Goal: Transaction & Acquisition: Purchase product/service

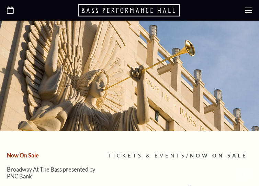
click at [37, 92] on div at bounding box center [129, 76] width 259 height 110
click at [242, 12] on div at bounding box center [129, 10] width 259 height 21
click at [245, 12] on use at bounding box center [241, 15] width 7 height 7
click at [246, 10] on use at bounding box center [248, 10] width 7 height 5
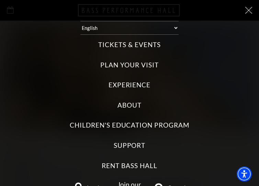
click at [132, 45] on label "Tickets & Events" at bounding box center [129, 44] width 62 height 9
click at [0, 0] on Events "Tickets & Events" at bounding box center [0, 0] width 0 height 0
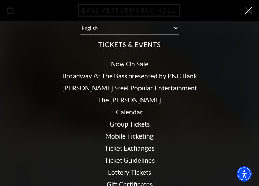
click at [124, 63] on link "Now On Sale" at bounding box center [129, 64] width 37 height 8
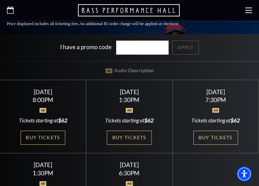
scroll to position [245, 0]
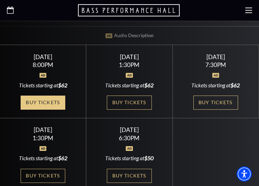
click at [53, 95] on link "Buy Tickets" at bounding box center [43, 102] width 45 height 14
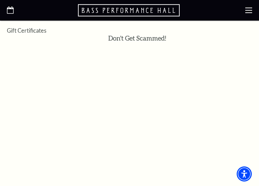
scroll to position [420, 0]
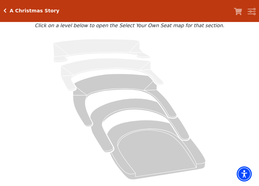
scroll to position [70, 0]
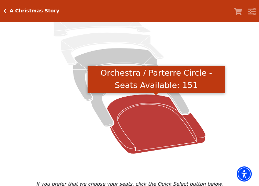
click at [131, 123] on icon "Orchestra / Parterre Circle - Seats Available: 151" at bounding box center [156, 123] width 99 height 59
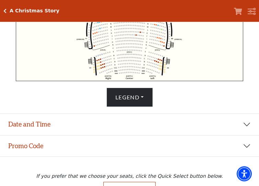
scroll to position [294, 0]
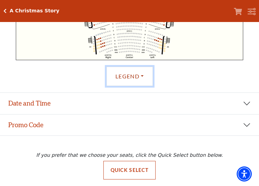
click at [131, 79] on button "Legend" at bounding box center [129, 76] width 46 height 19
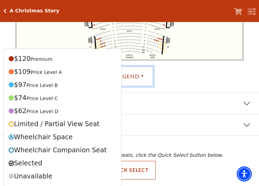
click at [140, 81] on button "Legend" at bounding box center [129, 76] width 46 height 19
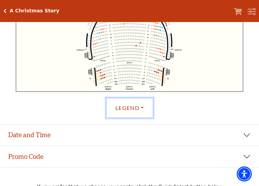
click at [124, 115] on button "Legend" at bounding box center [129, 107] width 46 height 19
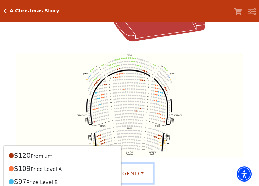
scroll to position [189, 0]
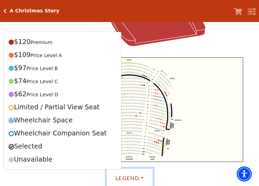
click at [141, 180] on button "Legend" at bounding box center [129, 177] width 46 height 19
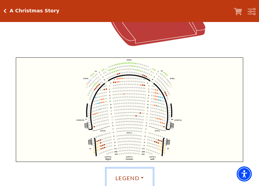
click at [142, 179] on button "Legend" at bounding box center [129, 177] width 46 height 19
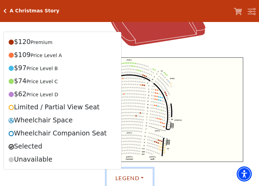
click at [190, 105] on icon "Left (ORPITL) Right (ORPITR) Center (ORPITC) ZZ AA YY BB ZA ZA (ORCL) (ORCR) (O…" at bounding box center [129, 109] width 227 height 104
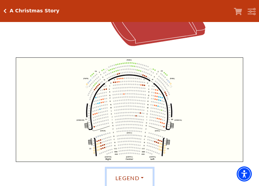
click at [137, 172] on button "Legend" at bounding box center [129, 177] width 46 height 19
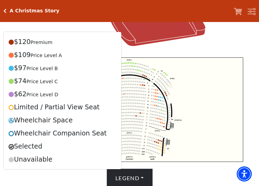
click at [168, 173] on div "Legend $120 Premium $109 Price Level A $97 Price Level B $74 Price Level C $62 …" at bounding box center [129, 177] width 252 height 19
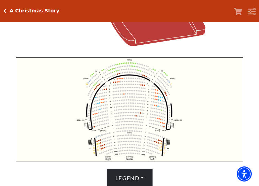
click at [113, 73] on circle at bounding box center [112, 71] width 1 height 1
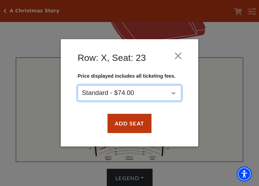
click at [78, 85] on select "Standard - $74.00" at bounding box center [130, 92] width 104 height 15
click at [124, 90] on select "Standard - $74.00" at bounding box center [130, 92] width 104 height 15
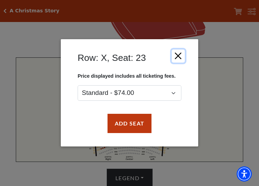
click at [179, 55] on button "Close" at bounding box center [178, 55] width 13 height 13
